Goal: Navigation & Orientation: Find specific page/section

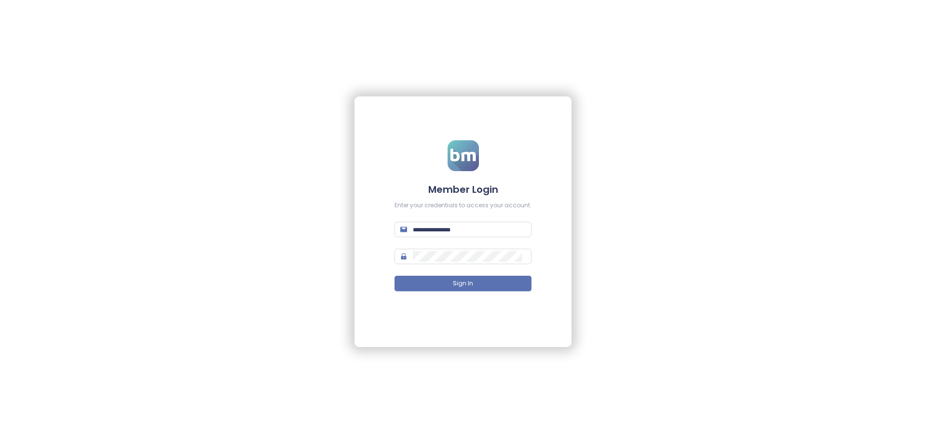
type input "**********"
drag, startPoint x: 488, startPoint y: 238, endPoint x: 499, endPoint y: 233, distance: 12.3
click at [241, 233] on form "**********" at bounding box center [463, 221] width 137 height 163
click at [241, 233] on input "**********" at bounding box center [469, 229] width 113 height 11
click at [499, 233] on input "**********" at bounding box center [469, 229] width 113 height 11
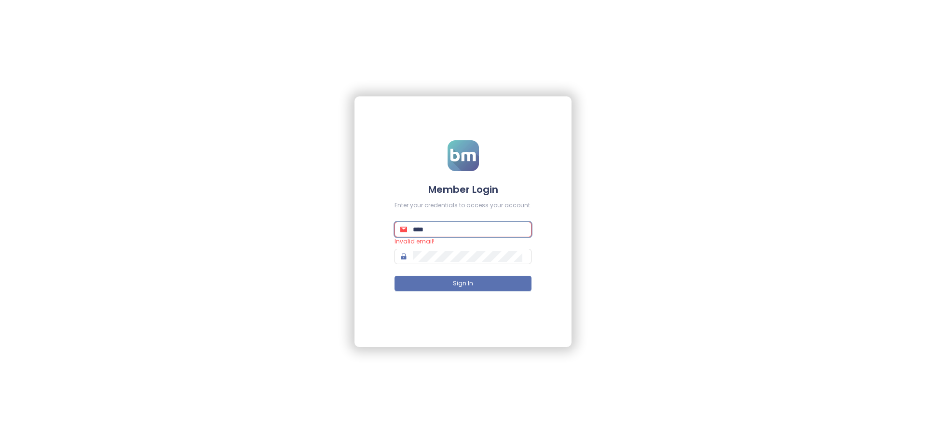
paste input "**********"
type input "**********"
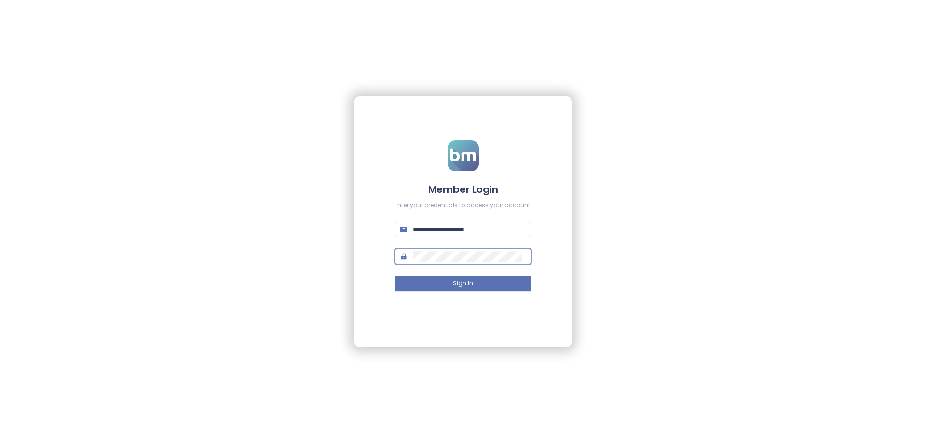
click at [395, 276] on button "Sign In" at bounding box center [463, 283] width 137 height 15
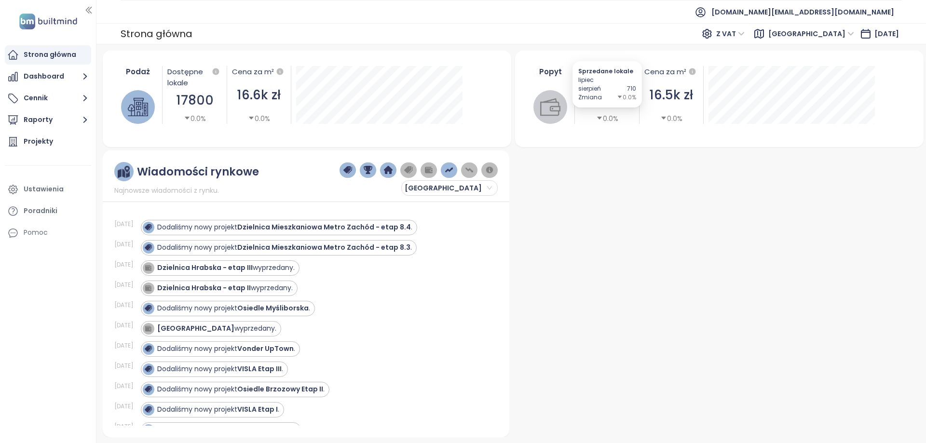
click at [600, 117] on icon "caret-down" at bounding box center [599, 118] width 5 height 3
click at [664, 118] on icon "caret-down" at bounding box center [663, 118] width 5 height 3
click at [52, 70] on button "Dashboard" at bounding box center [48, 76] width 86 height 19
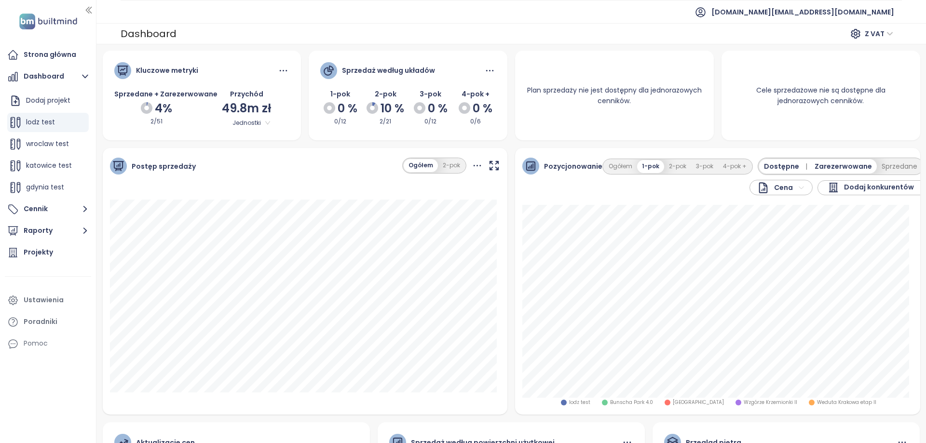
click at [58, 26] on img at bounding box center [48, 22] width 64 height 20
click at [48, 52] on div "Strona główna" at bounding box center [50, 55] width 53 height 12
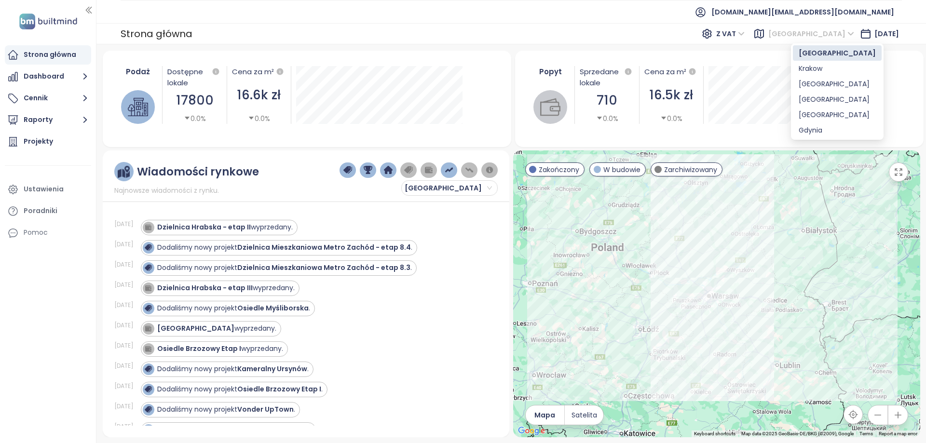
click at [802, 39] on span "[GEOGRAPHIC_DATA]" at bounding box center [811, 34] width 86 height 14
click at [809, 69] on div "Krakow" at bounding box center [837, 68] width 77 height 11
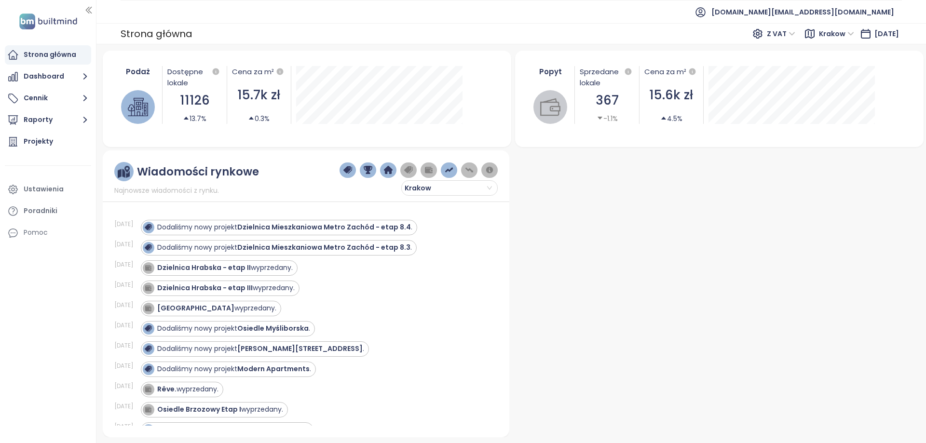
click at [832, 37] on span "Krakow" at bounding box center [836, 34] width 35 height 14
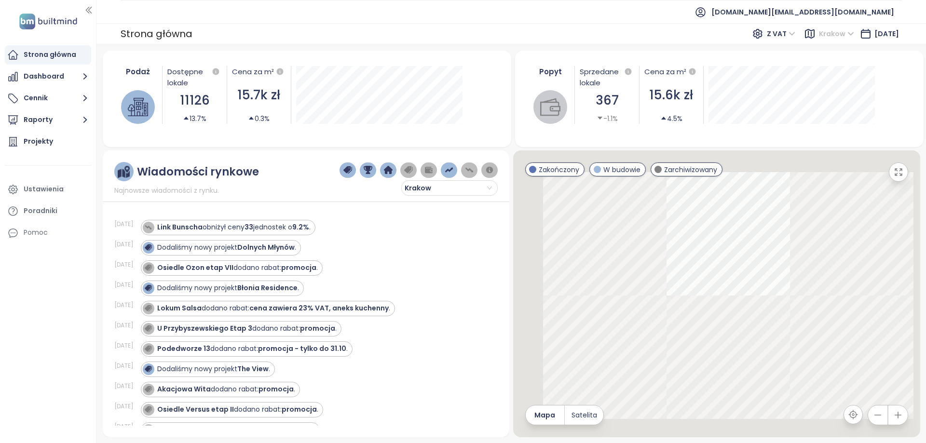
click at [831, 30] on span "Krakow" at bounding box center [836, 34] width 35 height 14
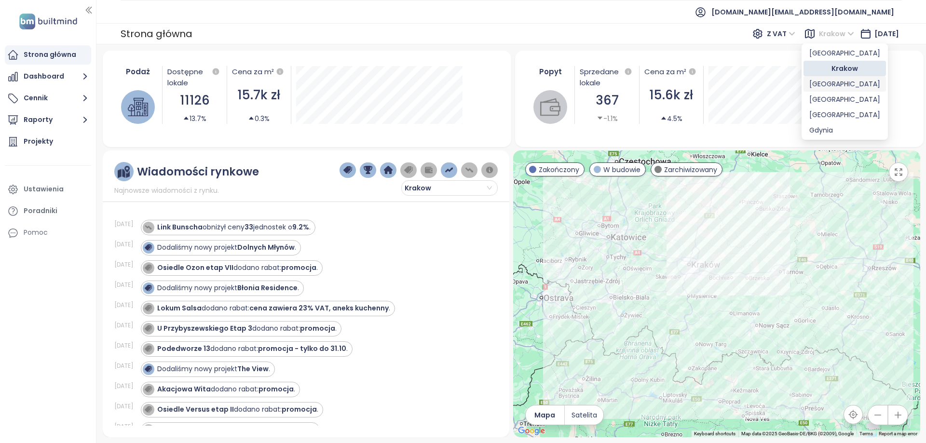
click at [826, 83] on div "[GEOGRAPHIC_DATA]" at bounding box center [844, 84] width 71 height 11
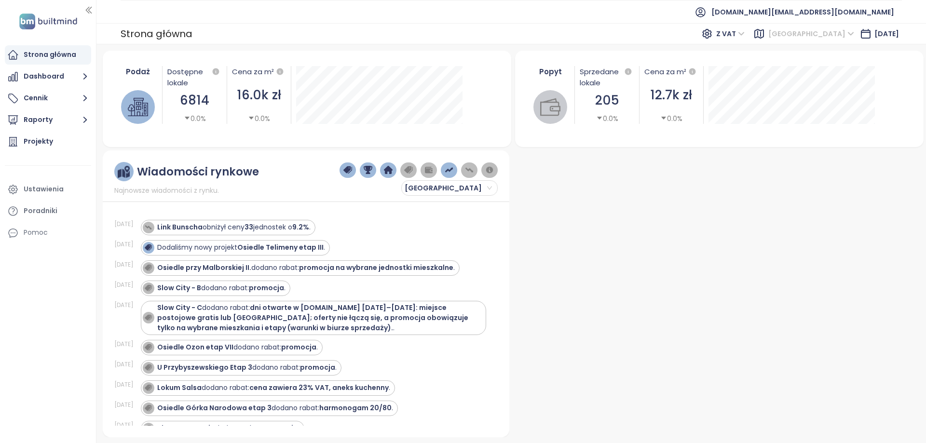
click at [824, 37] on span "[GEOGRAPHIC_DATA]" at bounding box center [811, 34] width 86 height 14
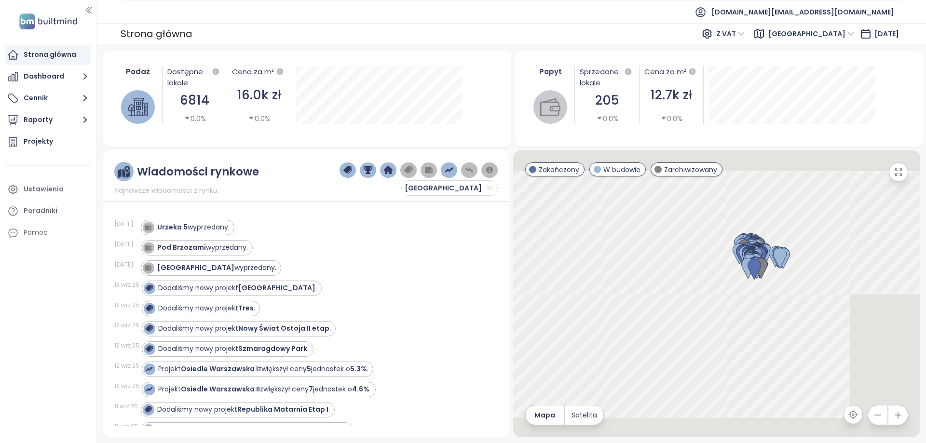
click at [837, 35] on span "[GEOGRAPHIC_DATA]" at bounding box center [811, 34] width 86 height 14
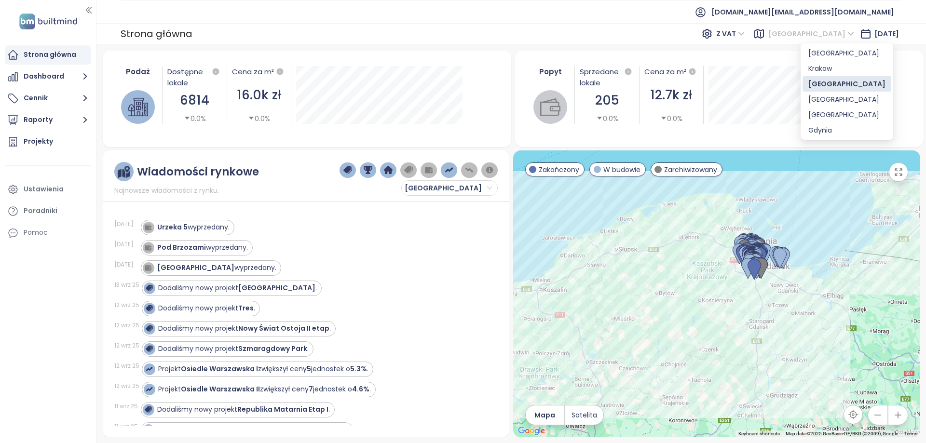
click at [837, 35] on span "[GEOGRAPHIC_DATA]" at bounding box center [811, 34] width 86 height 14
click at [826, 104] on div "[GEOGRAPHIC_DATA]" at bounding box center [847, 99] width 77 height 11
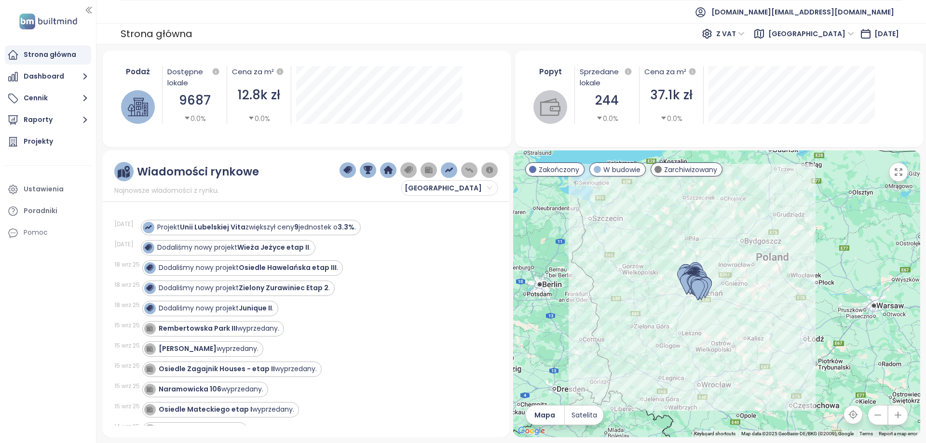
click at [875, 35] on span "[DATE]" at bounding box center [887, 34] width 25 height 10
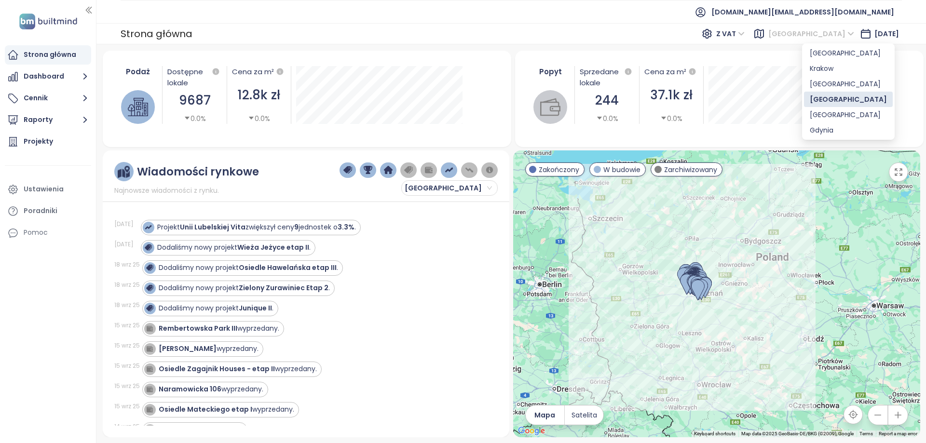
click at [821, 33] on span "[GEOGRAPHIC_DATA]" at bounding box center [811, 34] width 86 height 14
click at [824, 71] on div "Krakow" at bounding box center [848, 68] width 77 height 11
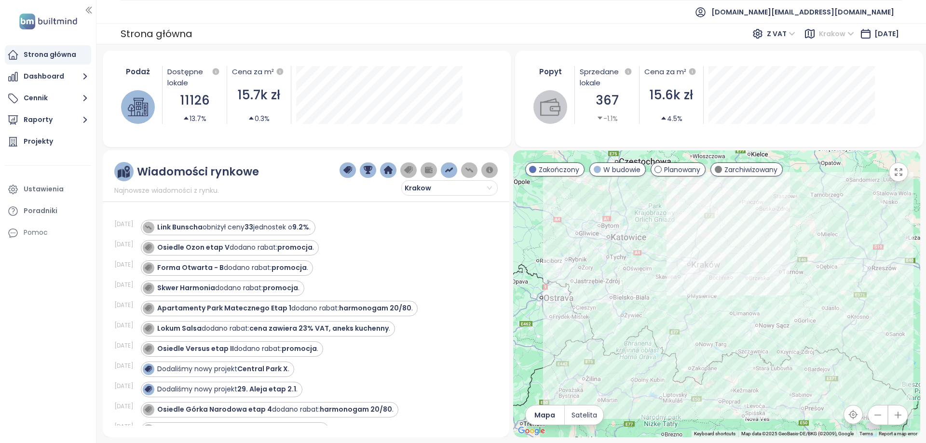
click at [820, 33] on span "Krakow" at bounding box center [836, 34] width 35 height 14
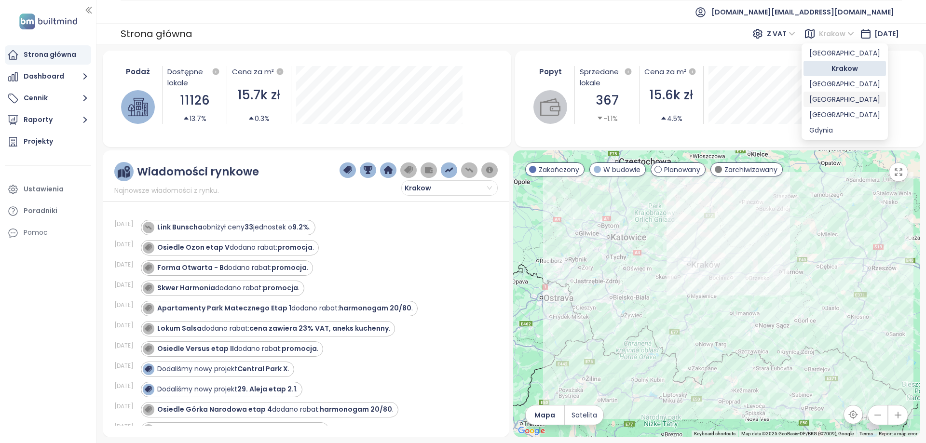
click at [815, 100] on div "[GEOGRAPHIC_DATA]" at bounding box center [844, 99] width 71 height 11
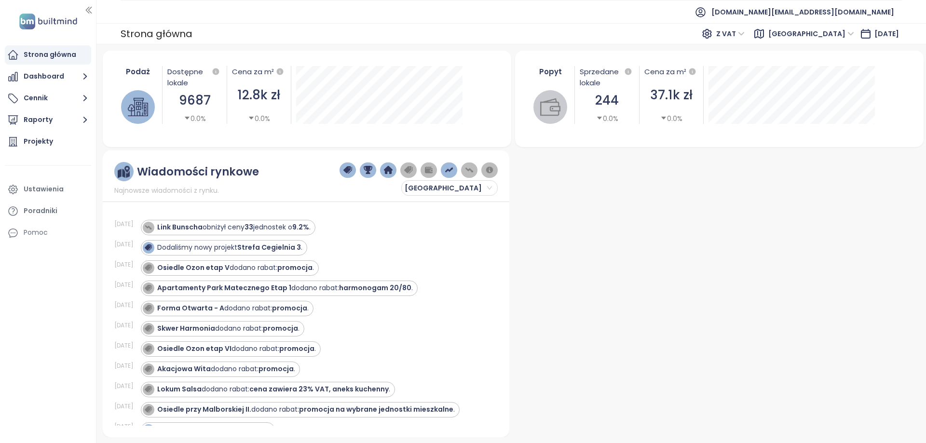
click at [745, 29] on span "Z VAT" at bounding box center [730, 34] width 28 height 14
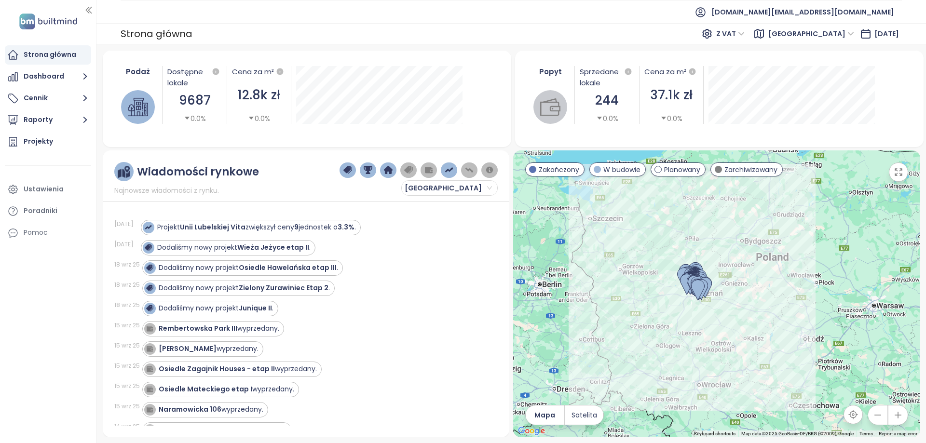
click at [724, 43] on div "Strona główna Z VAT [GEOGRAPHIC_DATA] [DATE]" at bounding box center [511, 33] width 830 height 21
click at [631, 69] on icon "button" at bounding box center [628, 72] width 9 height 9
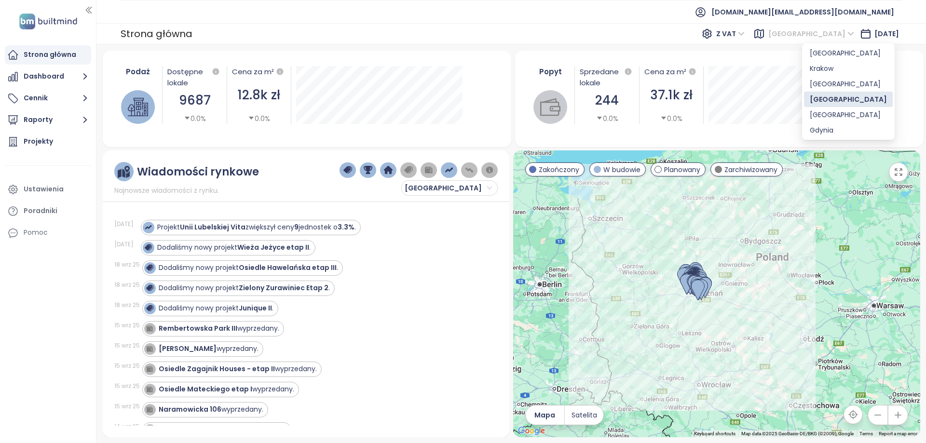
click at [805, 36] on span "[GEOGRAPHIC_DATA]" at bounding box center [811, 34] width 86 height 14
click at [822, 53] on div "[GEOGRAPHIC_DATA]" at bounding box center [848, 53] width 77 height 11
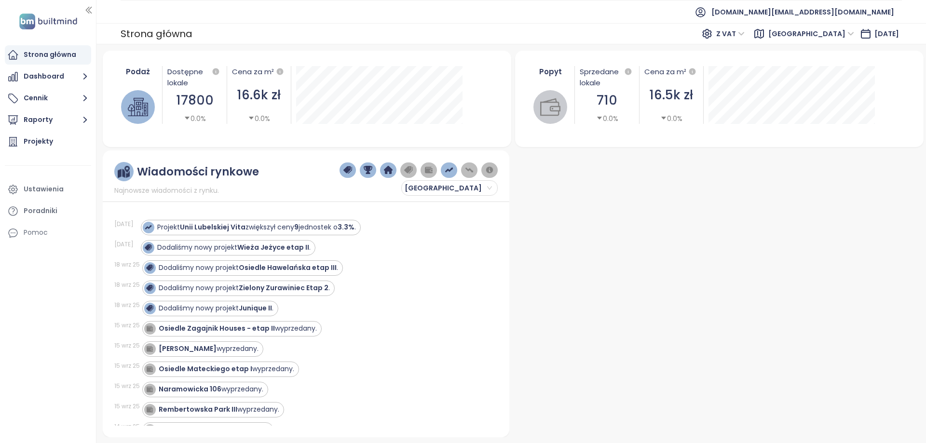
click at [823, 36] on span "[GEOGRAPHIC_DATA]" at bounding box center [811, 34] width 86 height 14
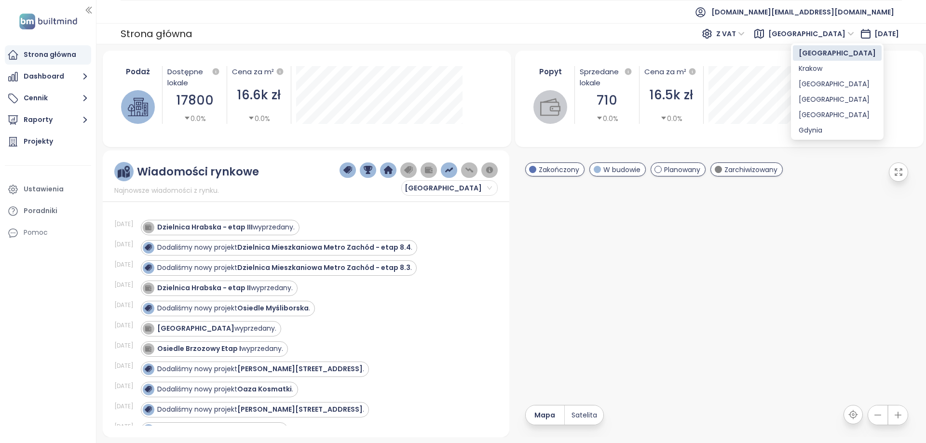
click at [833, 38] on span "[GEOGRAPHIC_DATA]" at bounding box center [811, 34] width 86 height 14
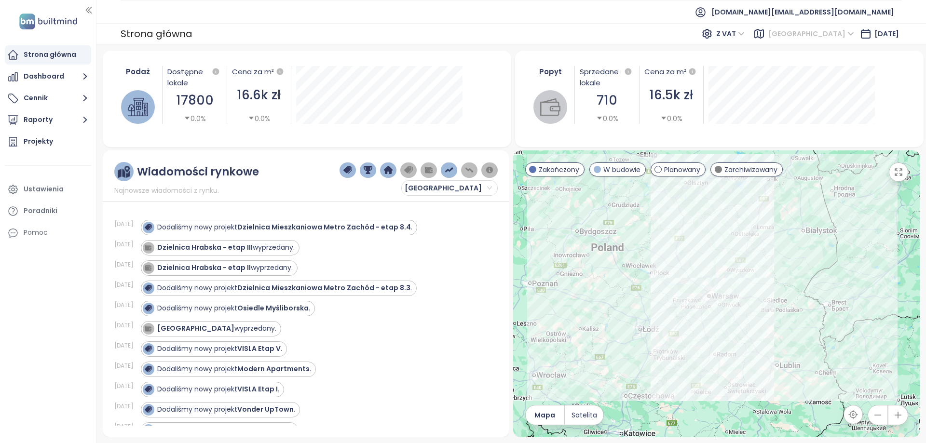
click at [834, 37] on span "[GEOGRAPHIC_DATA]" at bounding box center [811, 34] width 86 height 14
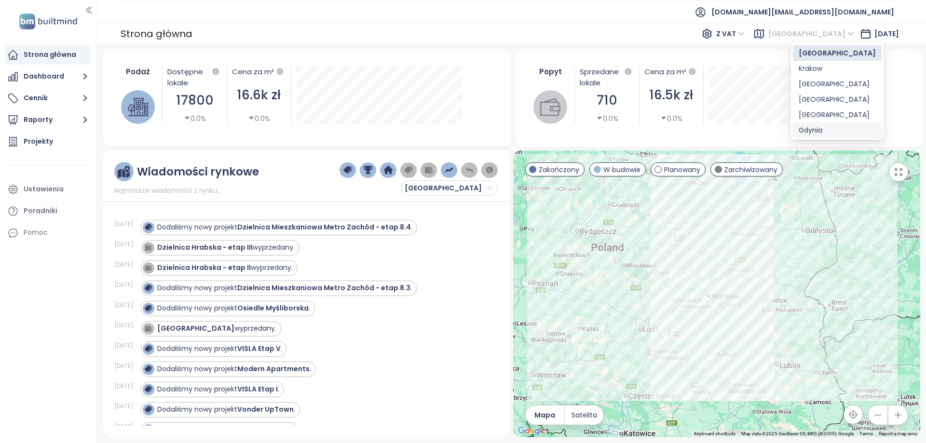
click at [826, 129] on div "Gdynia" at bounding box center [837, 130] width 77 height 11
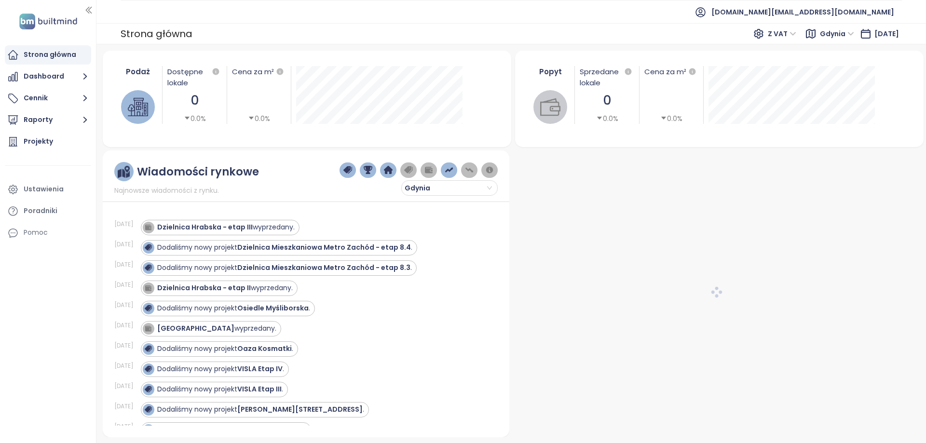
click at [836, 32] on span "Gdynia" at bounding box center [837, 34] width 34 height 14
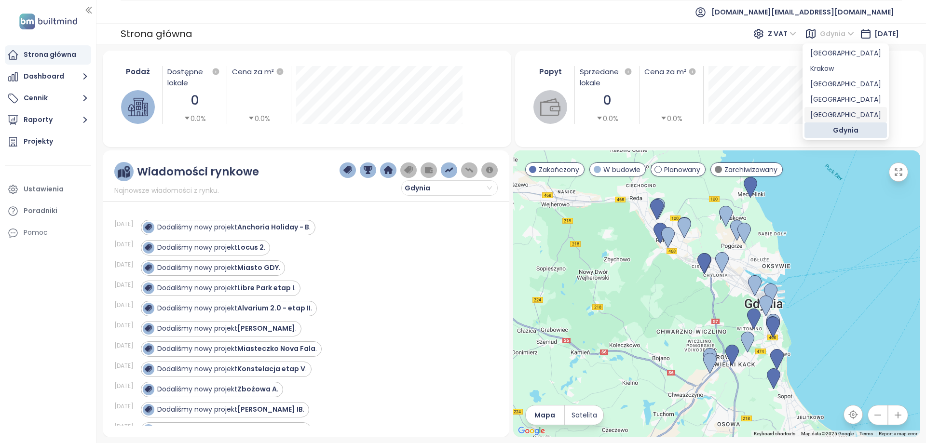
click at [828, 110] on div "[GEOGRAPHIC_DATA]" at bounding box center [845, 115] width 71 height 11
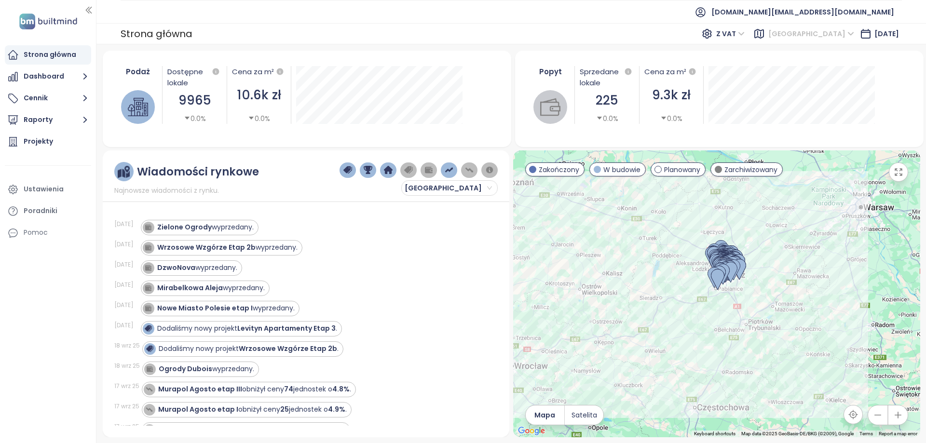
click at [820, 33] on span "[GEOGRAPHIC_DATA]" at bounding box center [811, 34] width 86 height 14
click at [829, 35] on span "[GEOGRAPHIC_DATA]" at bounding box center [811, 34] width 86 height 14
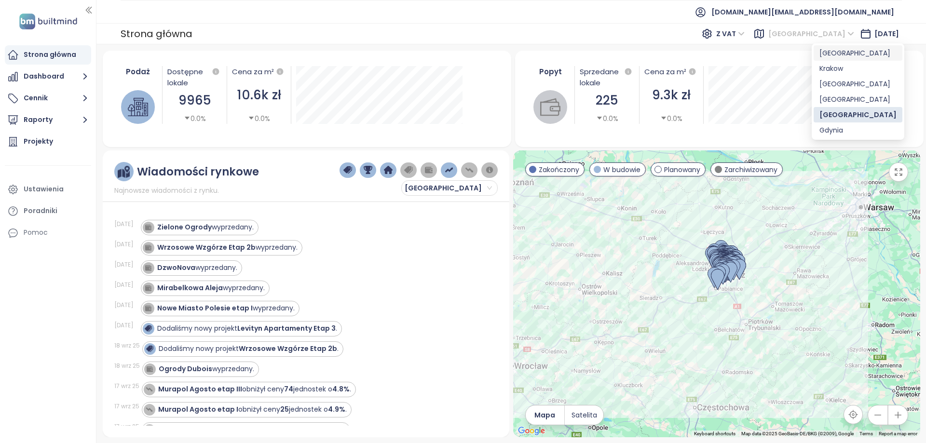
click at [831, 53] on div "[GEOGRAPHIC_DATA]" at bounding box center [858, 53] width 77 height 11
